Goal: Navigation & Orientation: Find specific page/section

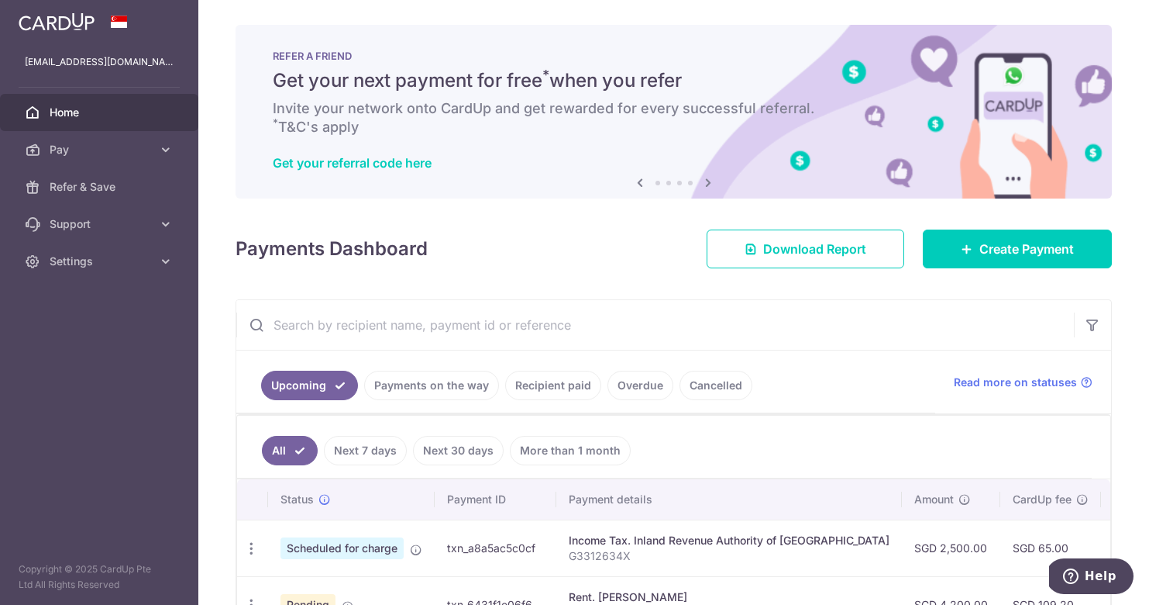
click at [70, 117] on span "Home" at bounding box center [101, 113] width 102 height 16
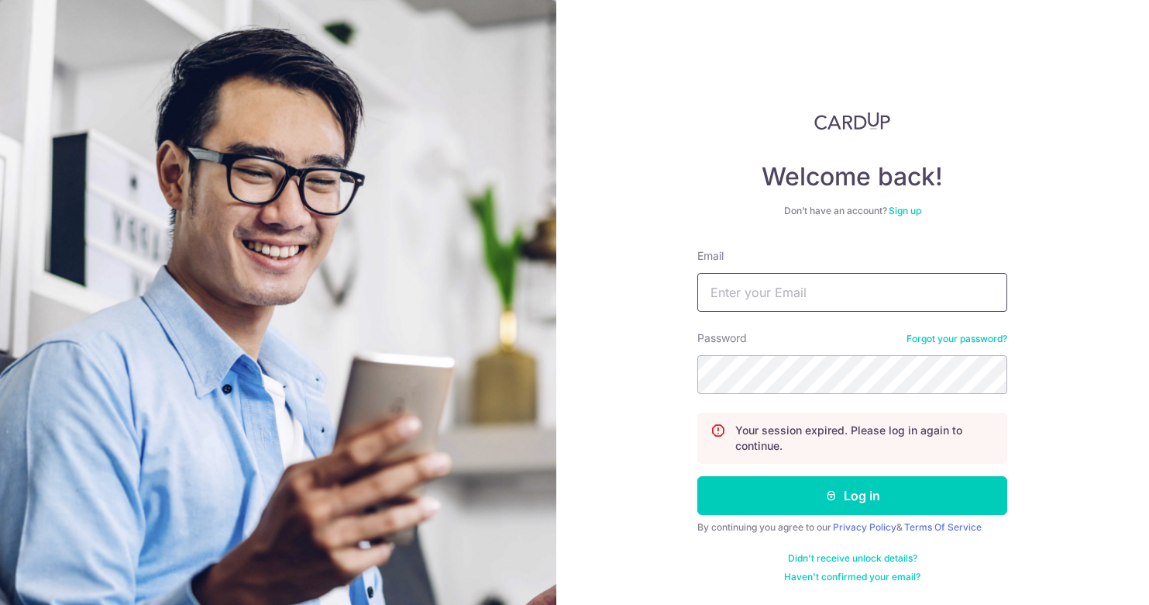
type input "Jan.orlej@gmail.com"
click at [853, 495] on button "Log in" at bounding box center [853, 495] width 310 height 39
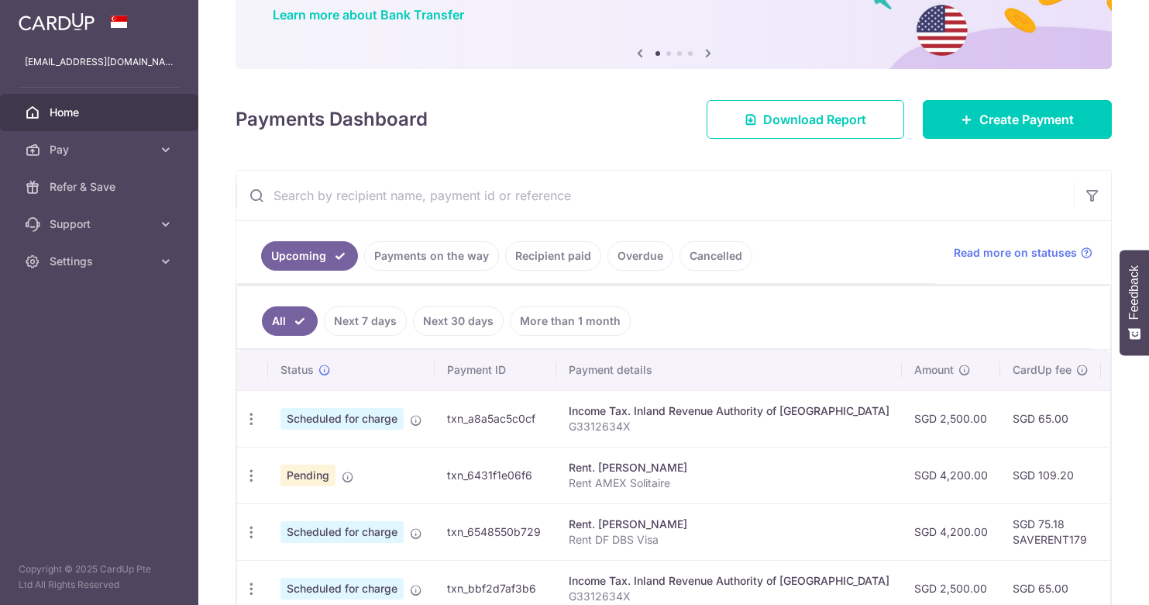
scroll to position [131, 0]
